Goal: Transaction & Acquisition: Download file/media

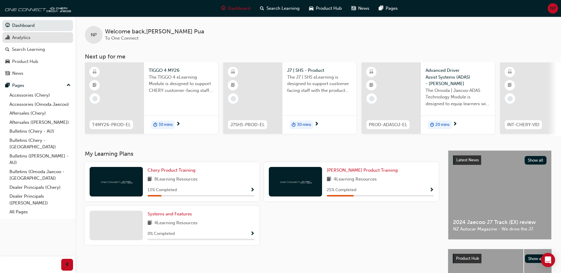
click at [21, 38] on div "Analytics" at bounding box center [21, 37] width 18 height 7
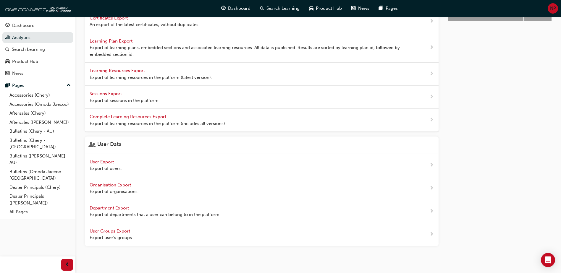
scroll to position [179, 0]
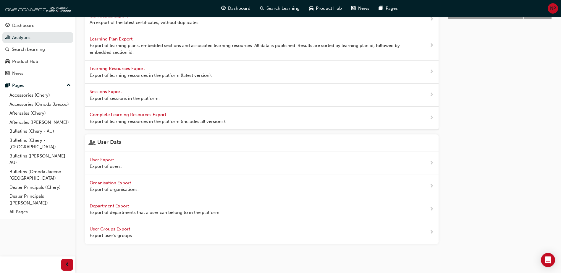
click at [225, 161] on div "User Export Export of users." at bounding box center [261, 163] width 353 height 23
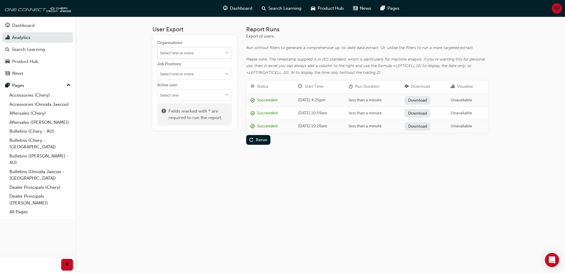
click at [230, 52] on button "Organisations" at bounding box center [226, 52] width 9 height 11
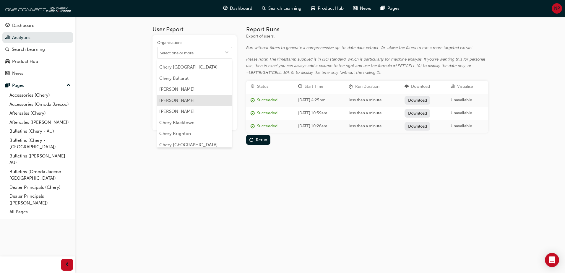
scroll to position [89, 0]
click at [186, 104] on li "Chery Brighton" at bounding box center [194, 104] width 75 height 11
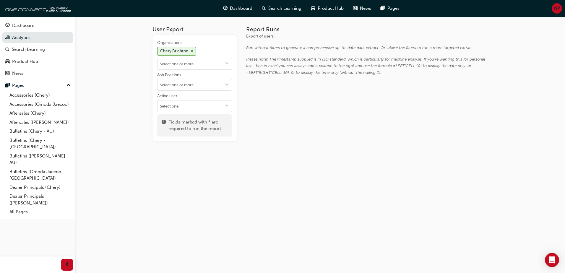
scroll to position [0, 0]
click at [226, 63] on span "down-icon" at bounding box center [227, 63] width 4 height 5
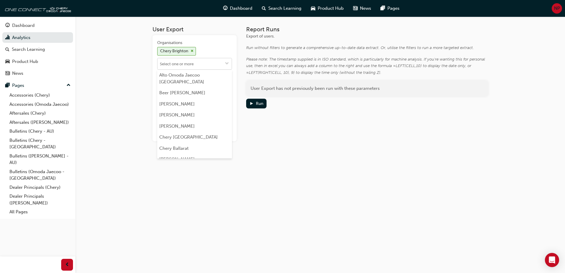
click at [226, 63] on span "down-icon" at bounding box center [227, 63] width 4 height 5
click at [310, 179] on div "User Export Organisations Chery Brighton Alto Omoda Jaecoo Pennant Hills Beer C…" at bounding box center [282, 136] width 565 height 273
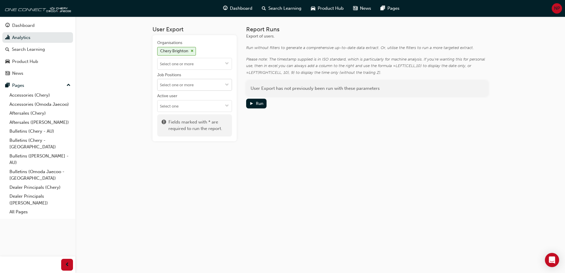
click at [228, 85] on span "down-icon" at bounding box center [227, 85] width 4 height 5
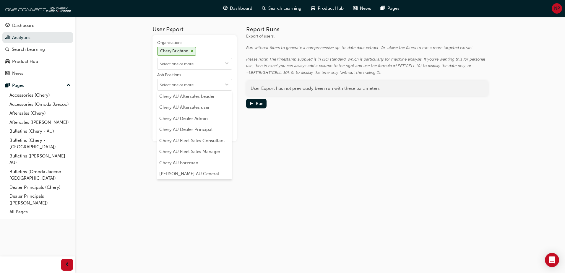
click at [305, 217] on div "User Export Organisations Chery Brighton Job Positions Chery AU Aftersales Lead…" at bounding box center [282, 136] width 565 height 273
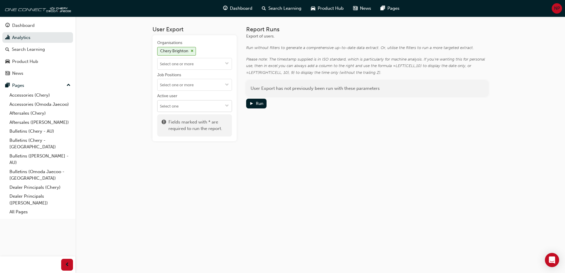
click at [229, 106] on button "Active user" at bounding box center [226, 105] width 9 height 11
click at [205, 119] on li "Active users" at bounding box center [194, 117] width 75 height 11
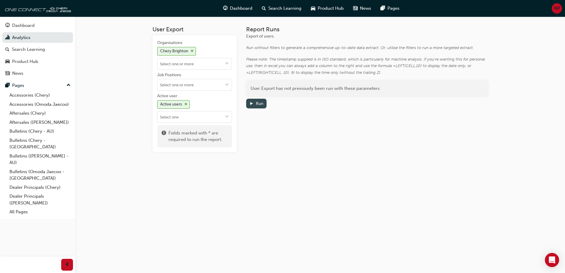
click at [259, 105] on div "Run" at bounding box center [259, 103] width 7 height 5
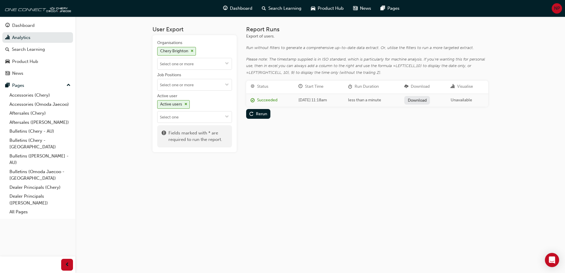
click at [423, 100] on link "Download" at bounding box center [417, 100] width 26 height 9
click at [492, 120] on div "User Export Organisations Chery Brighton Job Positions Active user Active users…" at bounding box center [320, 94] width 355 height 155
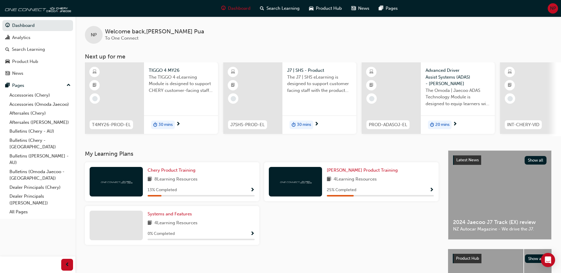
click at [442, 31] on div "NP Welcome back , [PERSON_NAME] To One Connect" at bounding box center [317, 30] width 485 height 27
click at [38, 95] on link "Accessories (Chery)" at bounding box center [40, 95] width 66 height 9
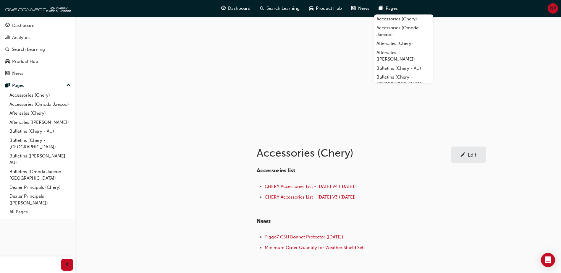
click at [517, 180] on div "Accessories (Chery) Edit Accessories list CHERY Accessories List - Aug 25 V4 (2…" at bounding box center [280, 155] width 561 height 310
click at [412, 6] on div "Dashboard Search Learning Product Hub News Pages NP" at bounding box center [280, 8] width 561 height 17
